Goal: Check status

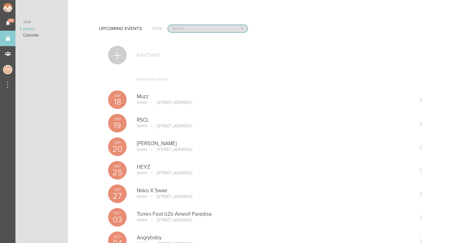
select select "80"
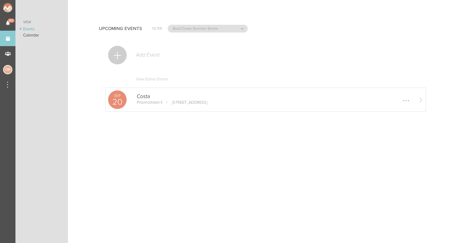
click at [153, 98] on p "Costa" at bounding box center [275, 96] width 276 height 6
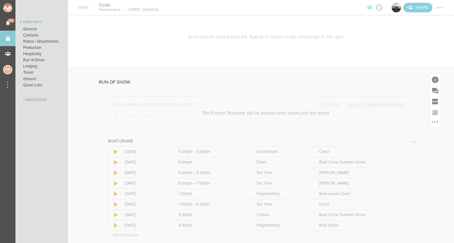
scroll to position [918, 0]
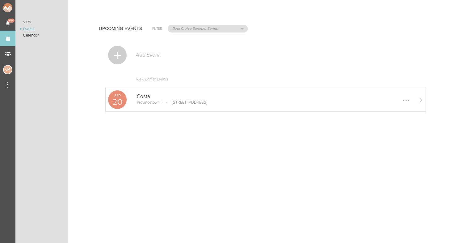
click at [143, 104] on p "Provincetown II" at bounding box center [150, 102] width 26 height 5
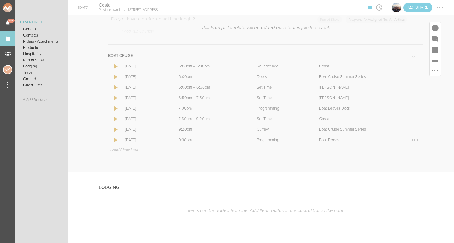
scroll to position [977, 0]
